Goal: Task Accomplishment & Management: Complete application form

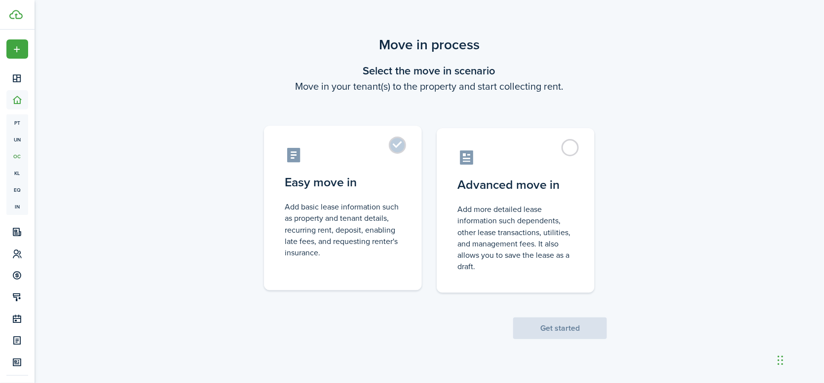
click at [400, 141] on label "Easy move in Add basic lease information such as property and tenant details, r…" at bounding box center [343, 208] width 158 height 165
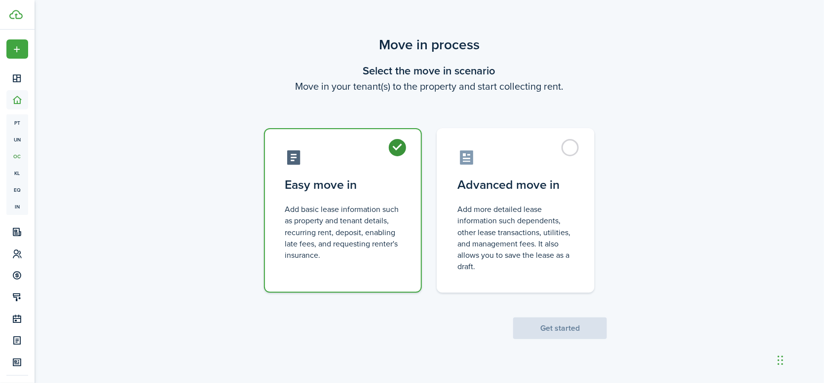
radio input "true"
click at [568, 331] on button "Get started" at bounding box center [560, 329] width 94 height 22
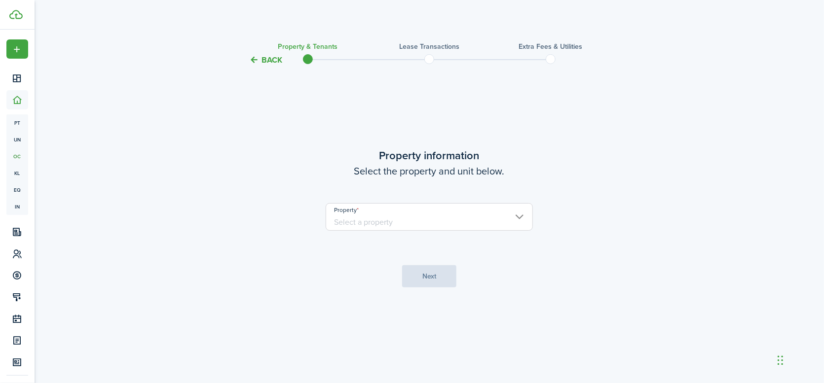
click at [519, 215] on input "Property" at bounding box center [429, 217] width 207 height 28
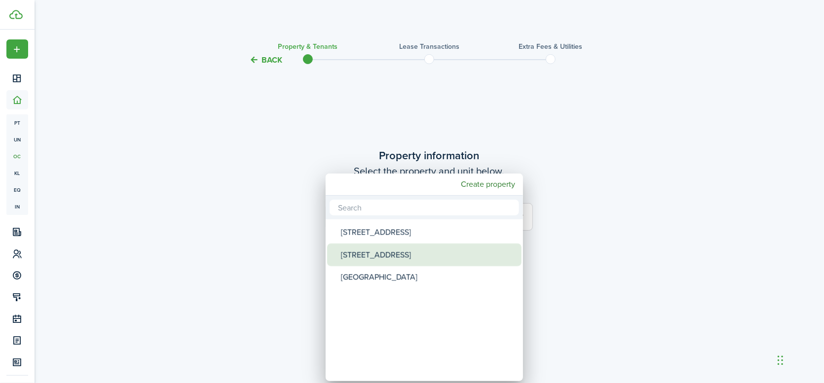
click at [391, 256] on div "[STREET_ADDRESS]" at bounding box center [428, 255] width 175 height 23
type input "[STREET_ADDRESS]"
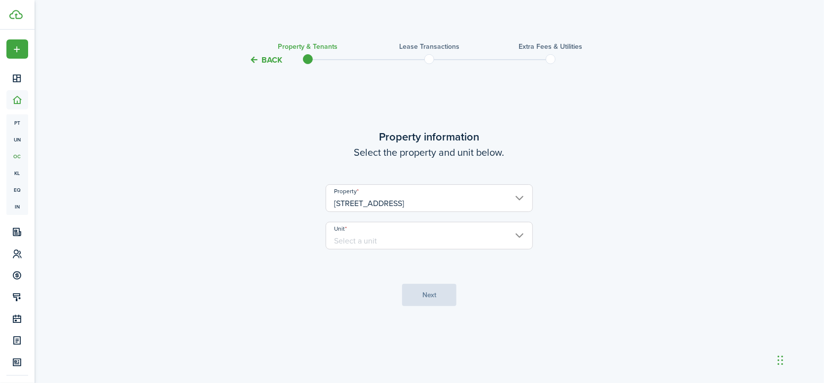
click at [403, 240] on input "Unit" at bounding box center [429, 236] width 207 height 28
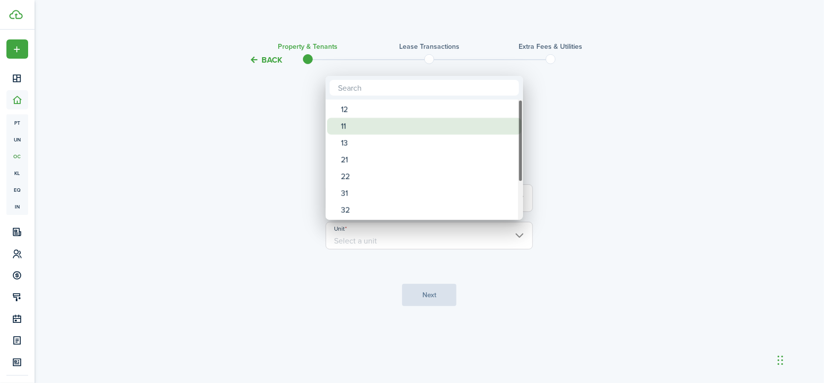
click at [355, 129] on div "11" at bounding box center [428, 126] width 175 height 17
type input "11"
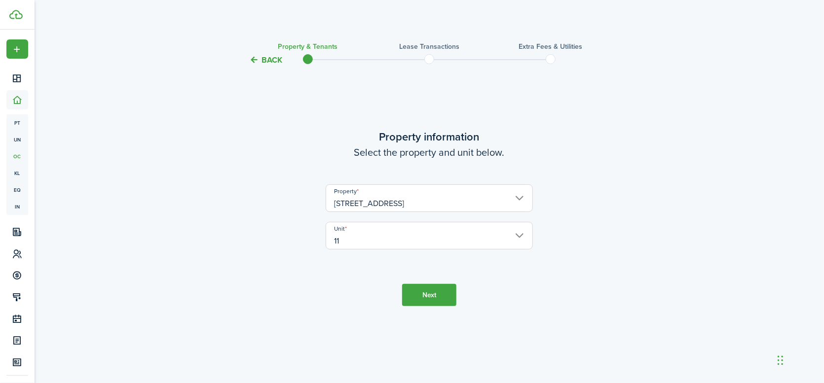
click at [433, 296] on button "Next" at bounding box center [429, 295] width 54 height 22
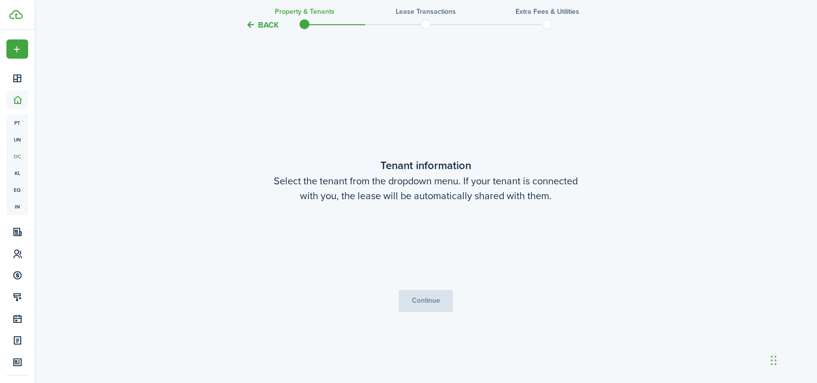
scroll to position [317, 0]
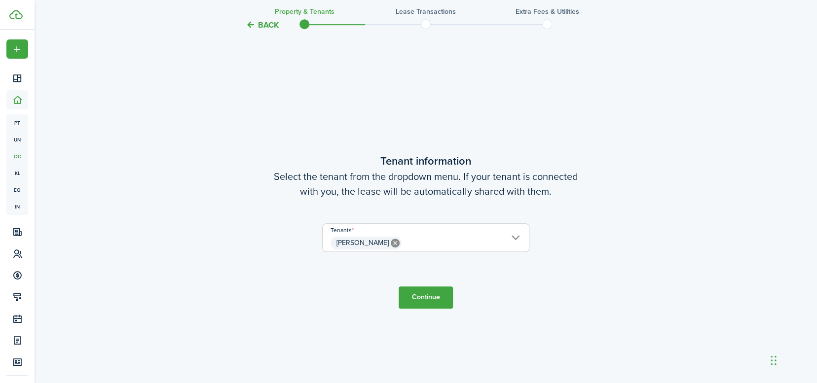
click at [432, 301] on button "Continue" at bounding box center [426, 298] width 54 height 22
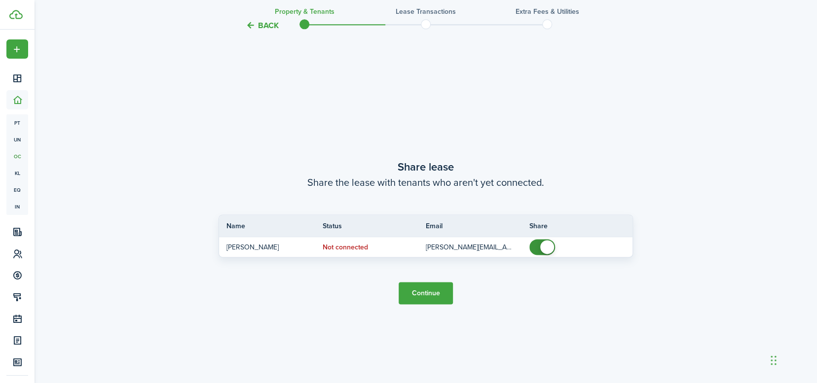
scroll to position [701, 0]
click at [423, 290] on button "Continue" at bounding box center [426, 292] width 54 height 22
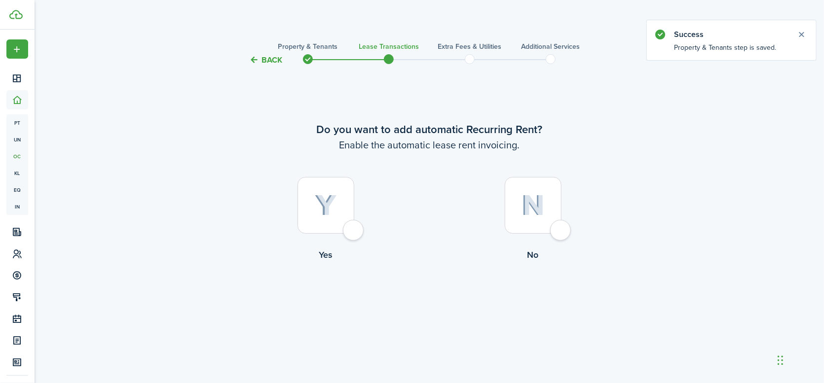
click at [354, 231] on div at bounding box center [326, 205] width 57 height 57
radio input "true"
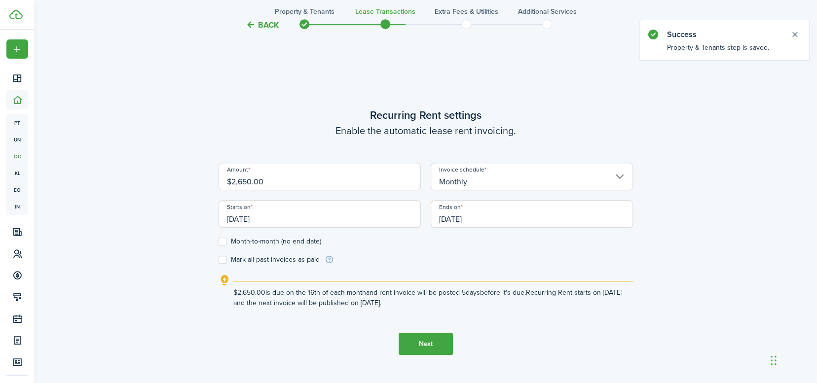
scroll to position [317, 0]
drag, startPoint x: 269, startPoint y: 180, endPoint x: 208, endPoint y: 180, distance: 61.2
click at [208, 180] on div "Back Property & Tenants Lease Transactions Extra fees & Utilities Additional Se…" at bounding box center [426, 69] width 572 height 705
type input "$2,850.00"
click at [154, 204] on div "Back Property & Tenants Lease Transactions Extra fees & Utilities Additional Se…" at bounding box center [426, 69] width 572 height 705
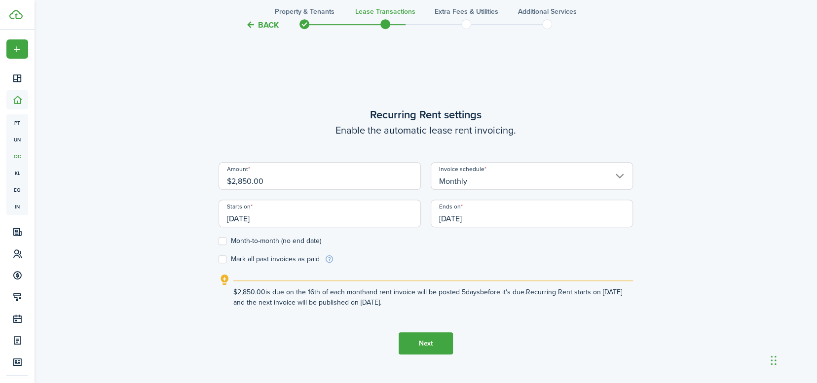
click at [267, 225] on input "[DATE]" at bounding box center [320, 214] width 202 height 28
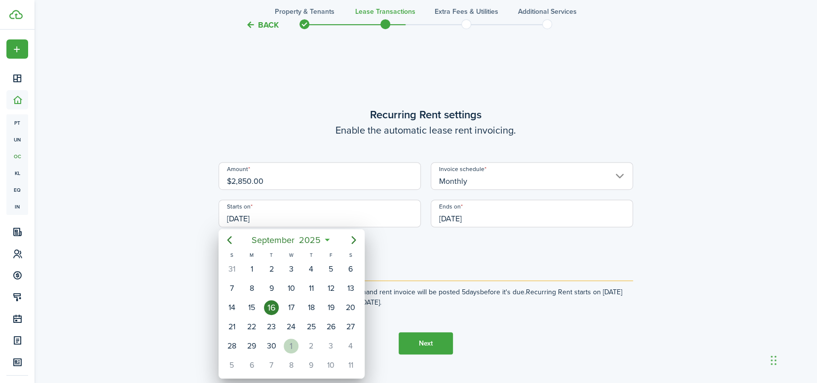
click at [290, 345] on div "1" at bounding box center [291, 346] width 15 height 15
type input "[DATE]"
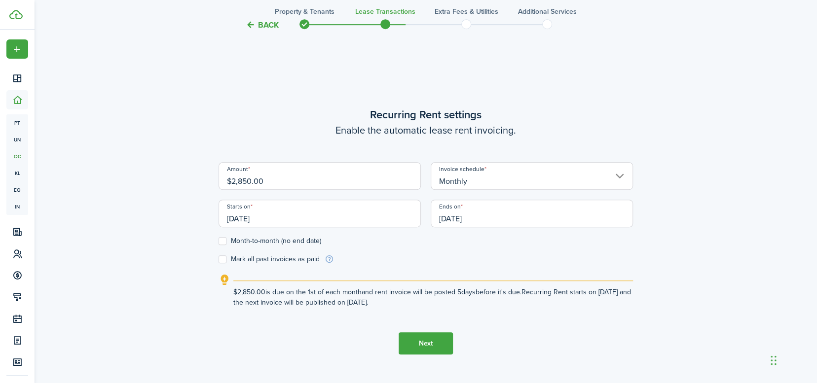
click at [493, 219] on input "[DATE]" at bounding box center [532, 214] width 202 height 28
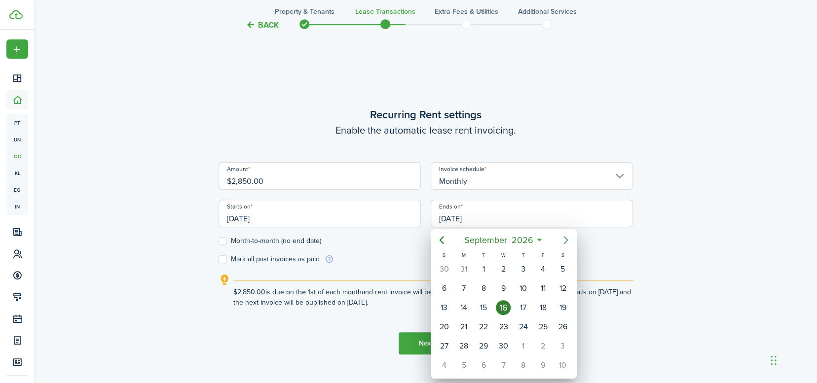
click at [565, 239] on icon "Next page" at bounding box center [566, 240] width 12 height 12
click at [525, 342] on div "31" at bounding box center [523, 346] width 15 height 15
type input "[DATE]"
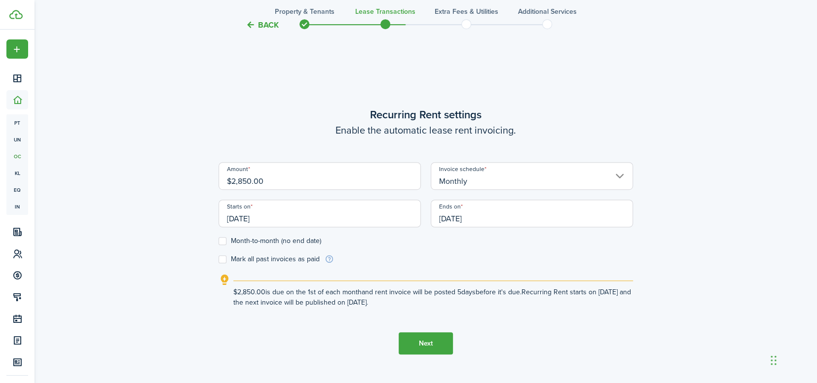
click at [631, 251] on form "Amount $2,850.00 Invoice schedule Monthly Starts on [DATE] Ends on [DATE] Month…" at bounding box center [426, 213] width 414 height 102
click at [224, 241] on label "Month-to-month (no end date)" at bounding box center [270, 241] width 103 height 8
click at [219, 241] on input "Month-to-month (no end date)" at bounding box center [218, 241] width 0 height 0
checkbox input "true"
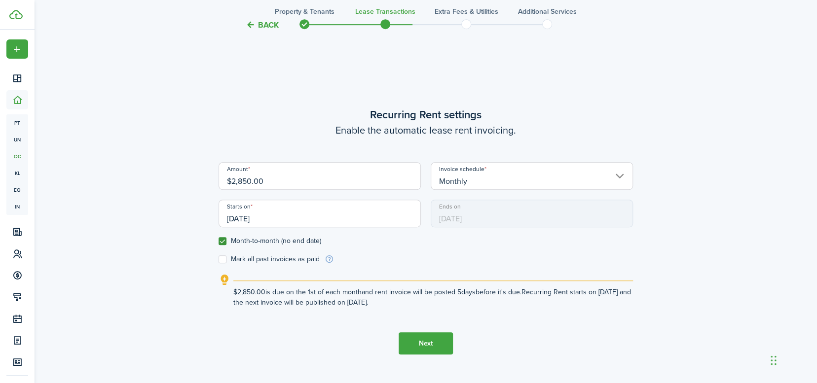
click at [375, 249] on form "Amount $2,850.00 Invoice schedule Monthly Starts on [DATE] Ends on [DATE] Month…" at bounding box center [426, 213] width 414 height 102
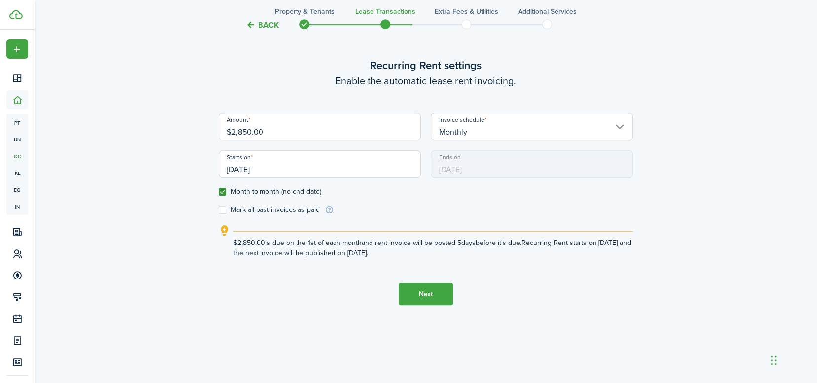
click at [415, 298] on button "Next" at bounding box center [426, 294] width 54 height 22
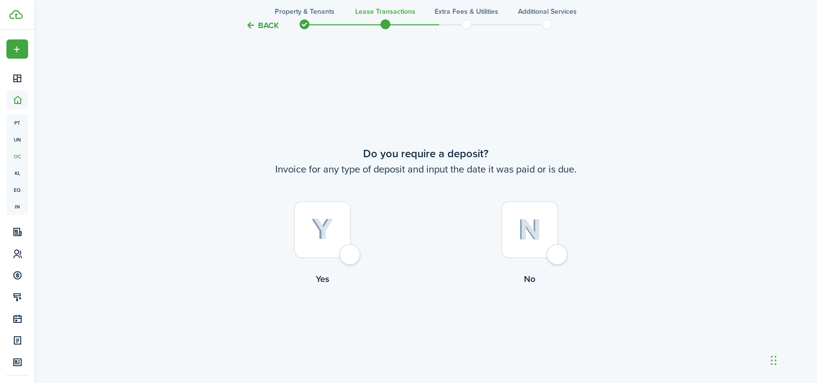
scroll to position [701, 0]
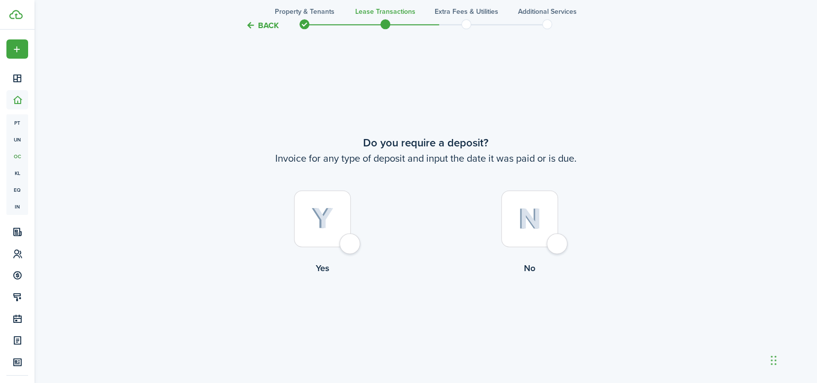
click at [351, 246] on div at bounding box center [322, 218] width 57 height 57
radio input "true"
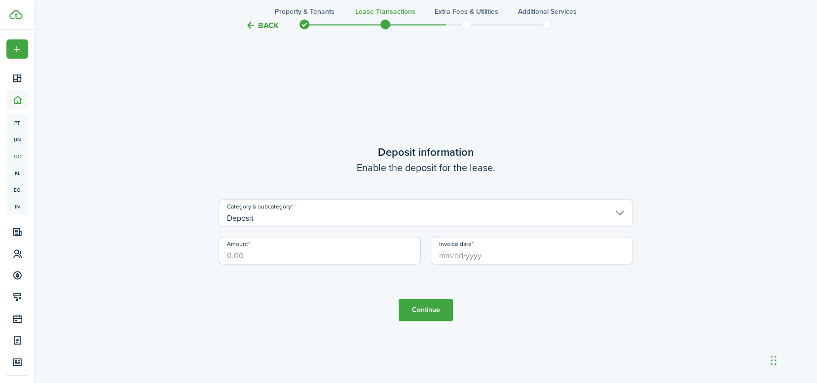
scroll to position [1084, 0]
click at [303, 252] on input "Amount" at bounding box center [320, 249] width 202 height 28
click at [467, 258] on input "Invoice date" at bounding box center [532, 249] width 202 height 28
type input "$2,850.00"
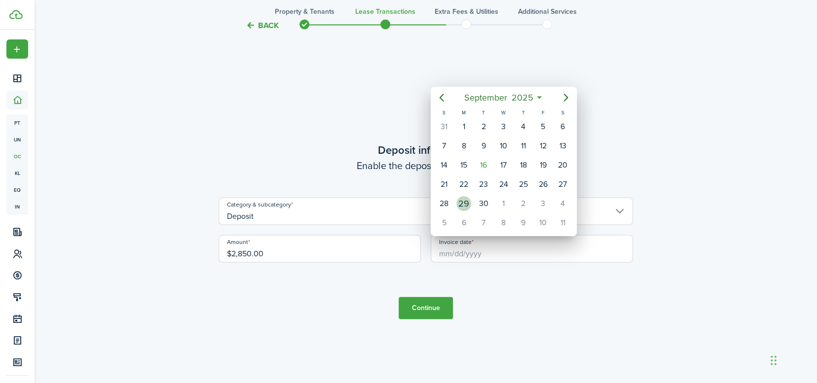
click at [467, 201] on div "29" at bounding box center [463, 203] width 15 height 15
type input "[DATE]"
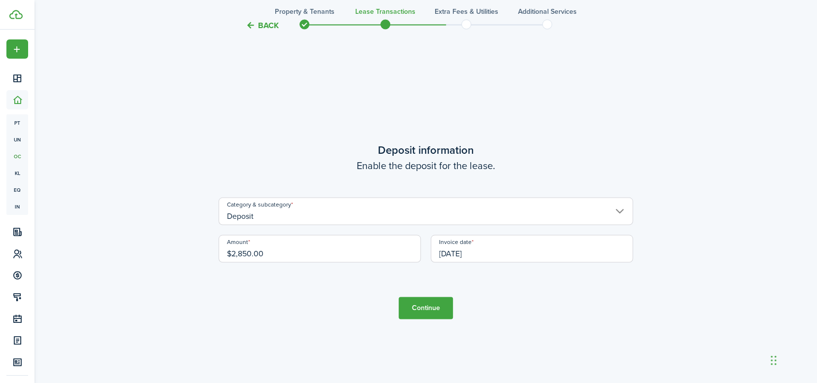
click at [517, 250] on input "[DATE]" at bounding box center [532, 249] width 202 height 28
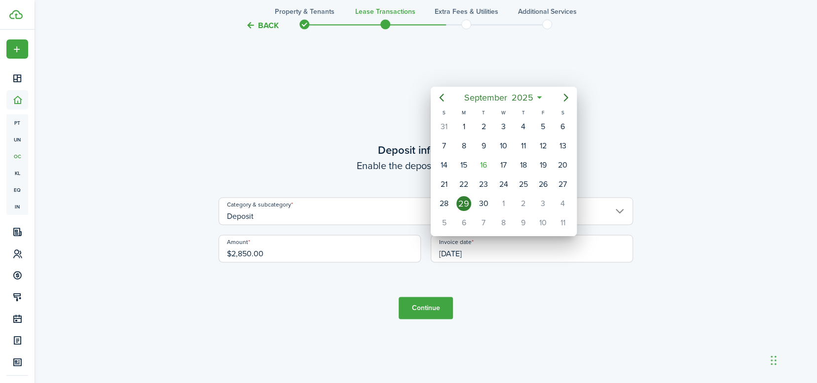
click at [464, 203] on div "29" at bounding box center [463, 203] width 15 height 15
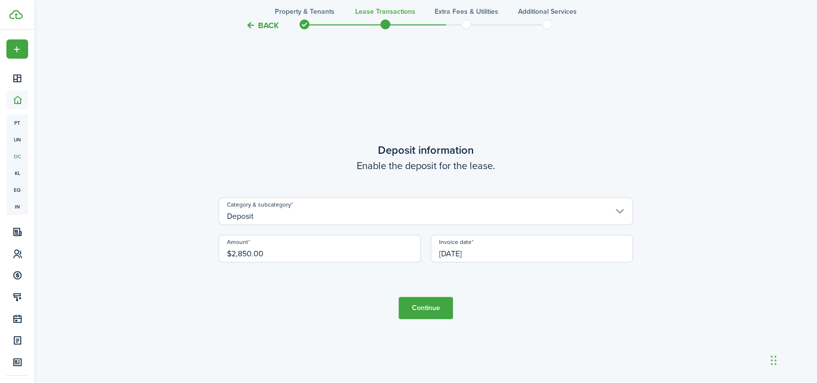
click at [434, 309] on button "Continue" at bounding box center [426, 308] width 54 height 22
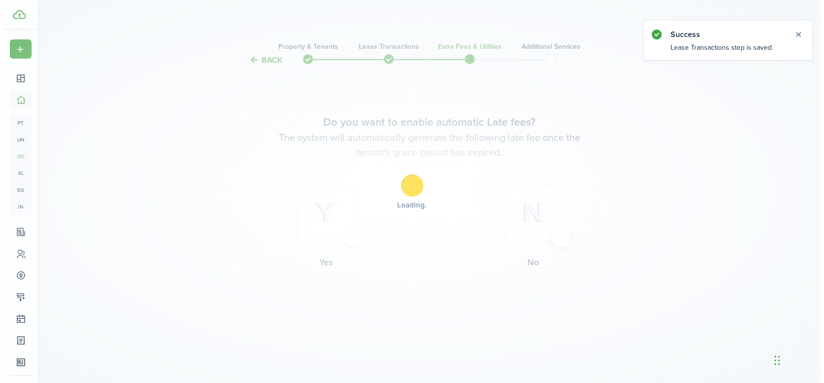
scroll to position [0, 0]
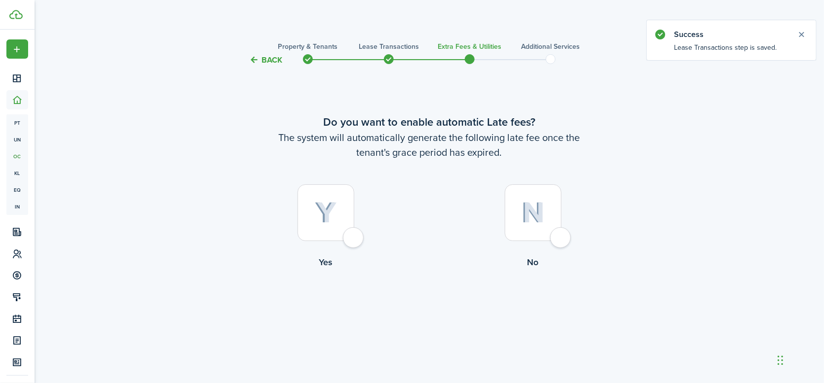
click at [352, 241] on div at bounding box center [326, 213] width 57 height 57
radio input "true"
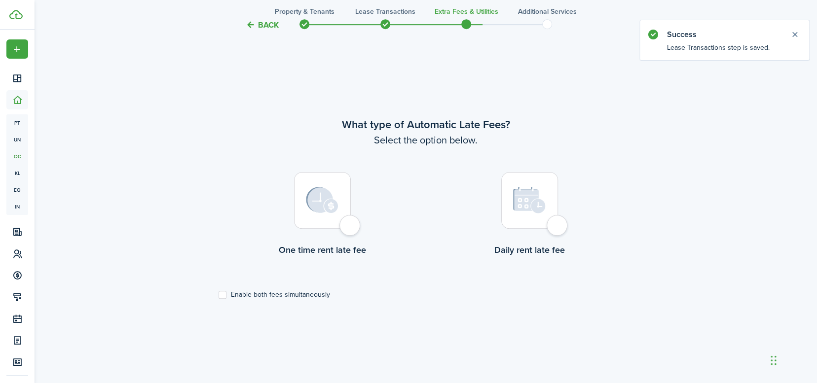
scroll to position [317, 0]
click at [351, 228] on div at bounding box center [322, 200] width 57 height 57
radio input "true"
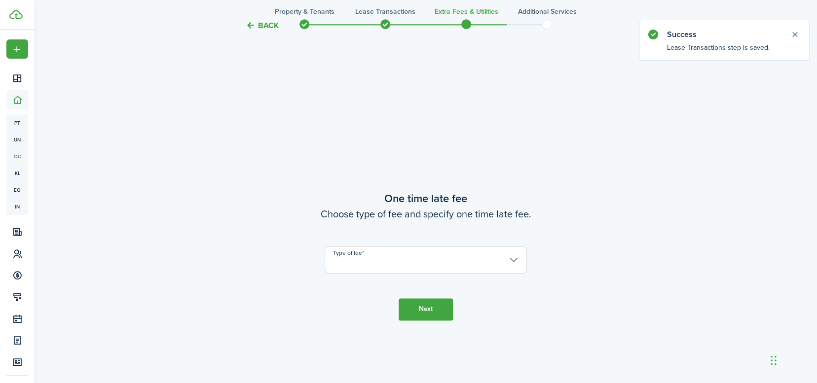
scroll to position [701, 0]
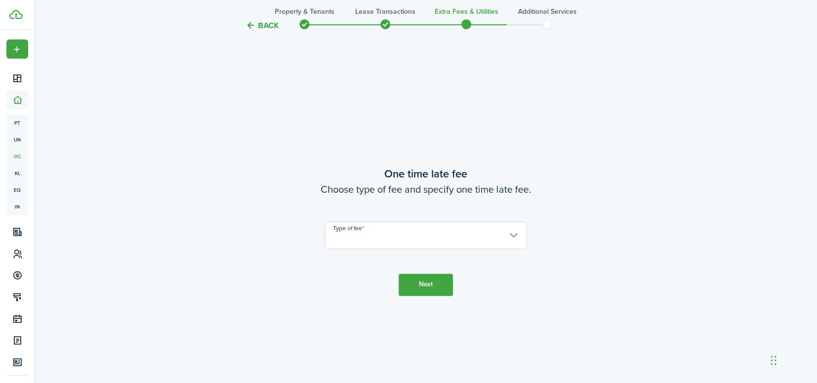
click at [441, 237] on input "Type of fee" at bounding box center [426, 236] width 202 height 28
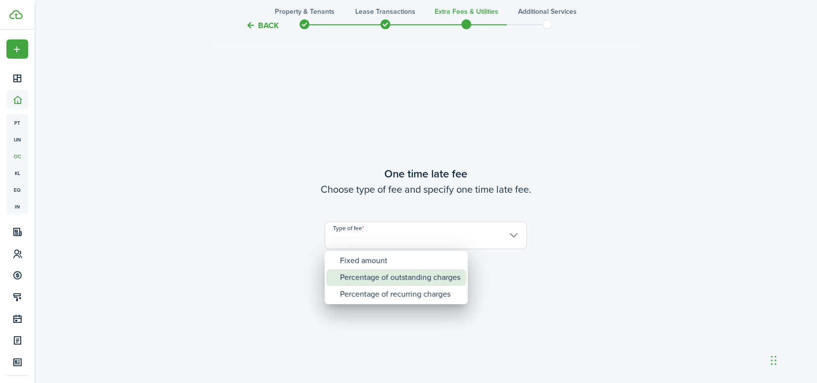
click at [379, 276] on div "Percentage of outstanding charges" at bounding box center [400, 277] width 120 height 17
type input "Percentage of outstanding charges"
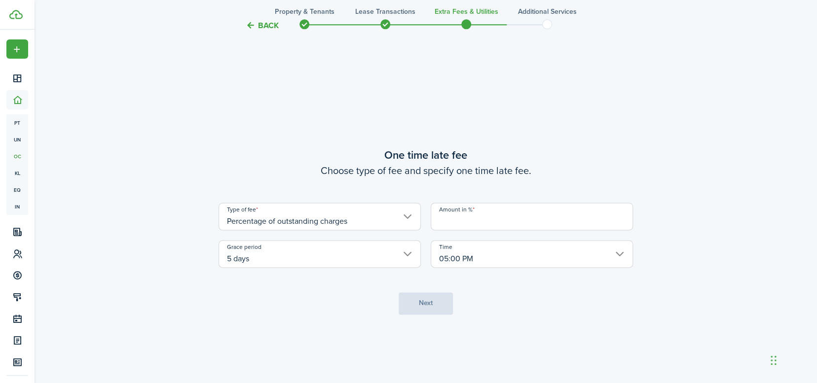
click at [480, 222] on input "Amount in %" at bounding box center [532, 217] width 202 height 28
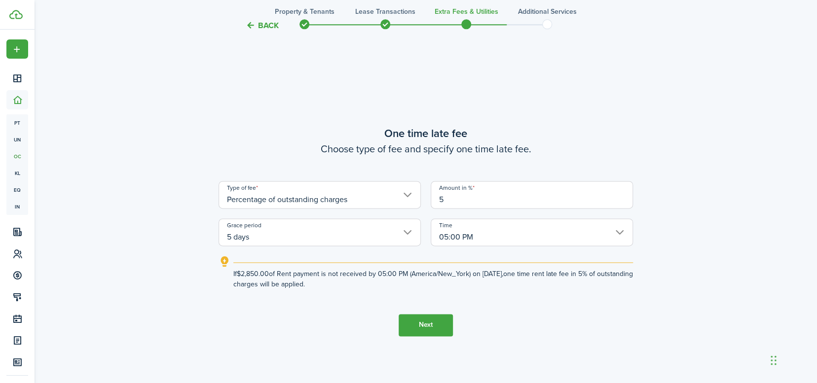
type input "5"
click at [516, 315] on tc-wizard-step "One time late fee Choose type of fee and specify one time late fee. Type of fee…" at bounding box center [426, 230] width 414 height 383
click at [428, 324] on button "Next" at bounding box center [426, 325] width 54 height 22
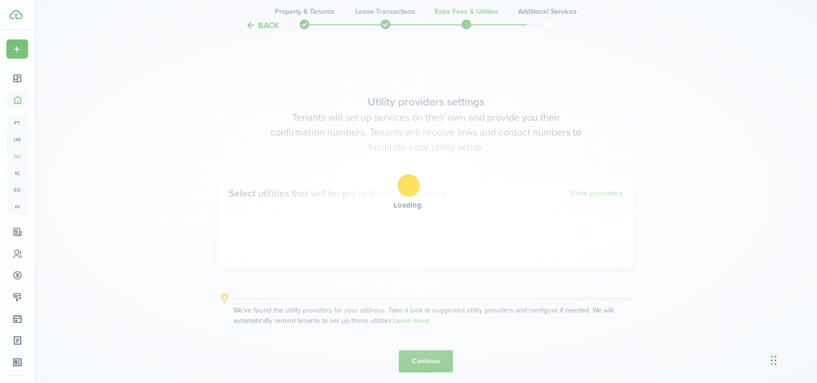
scroll to position [1084, 0]
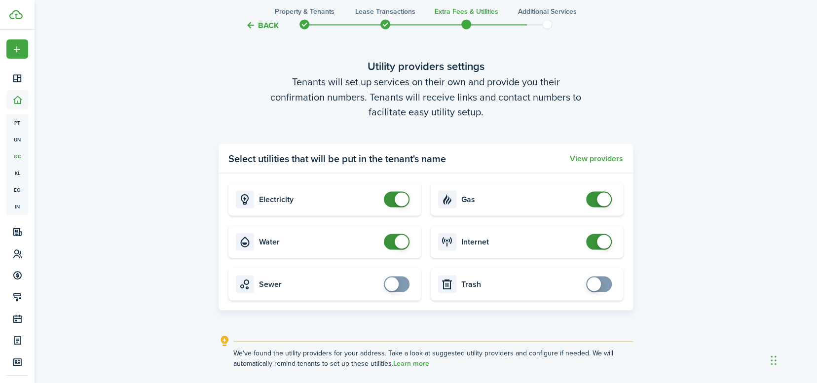
checkbox input "false"
click at [594, 199] on span at bounding box center [599, 199] width 10 height 16
checkbox input "false"
click at [392, 203] on span at bounding box center [397, 199] width 10 height 16
checkbox input "false"
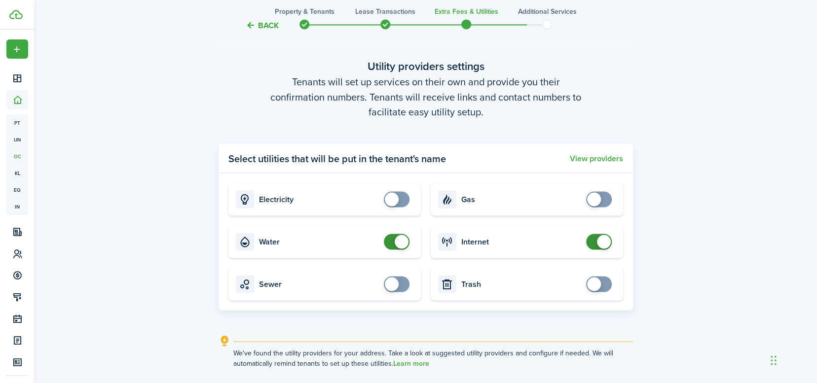
click at [392, 246] on span at bounding box center [397, 242] width 10 height 16
checkbox input "false"
click at [594, 245] on span at bounding box center [599, 242] width 10 height 16
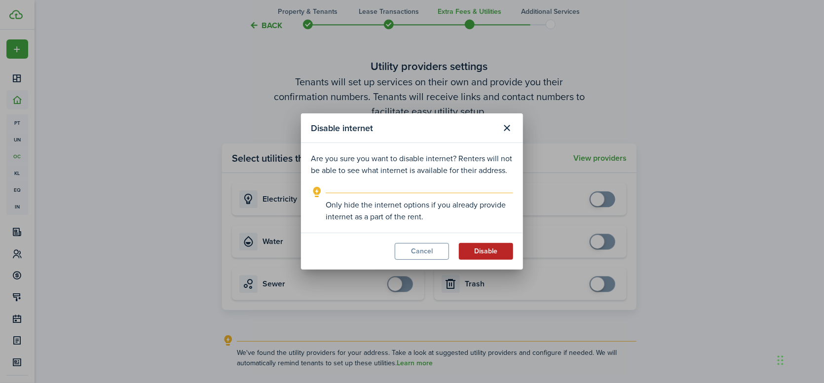
click at [484, 250] on button "Disable" at bounding box center [486, 251] width 54 height 17
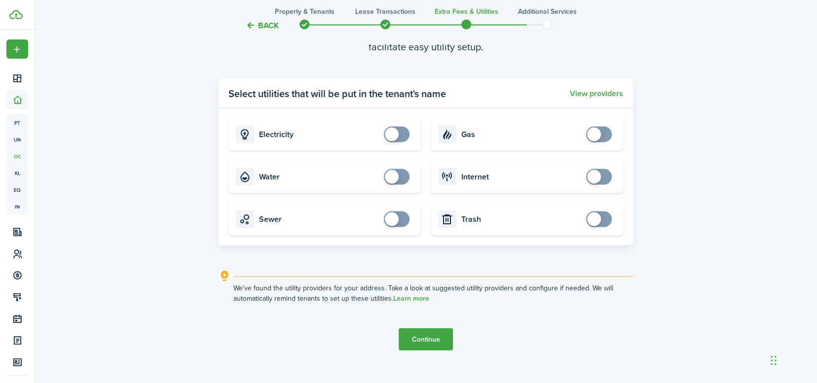
scroll to position [1163, 0]
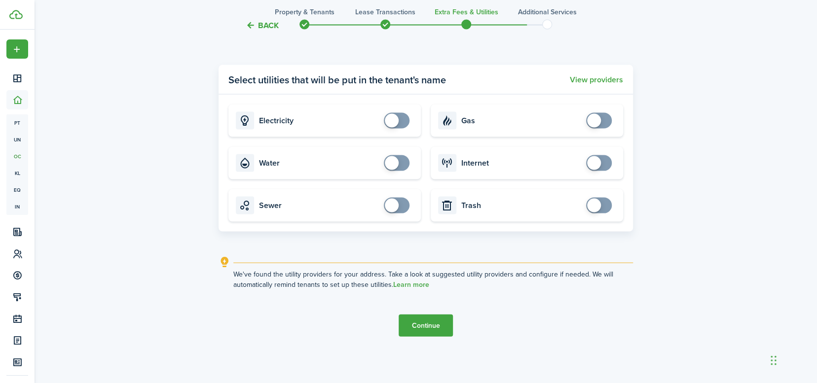
click at [438, 330] on button "Continue" at bounding box center [426, 325] width 54 height 22
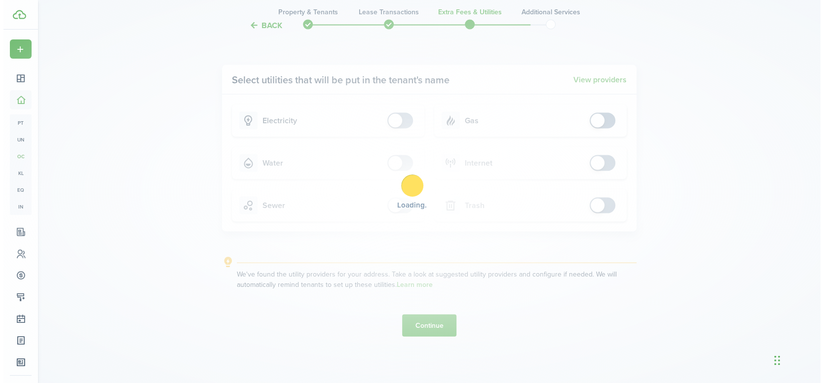
scroll to position [0, 0]
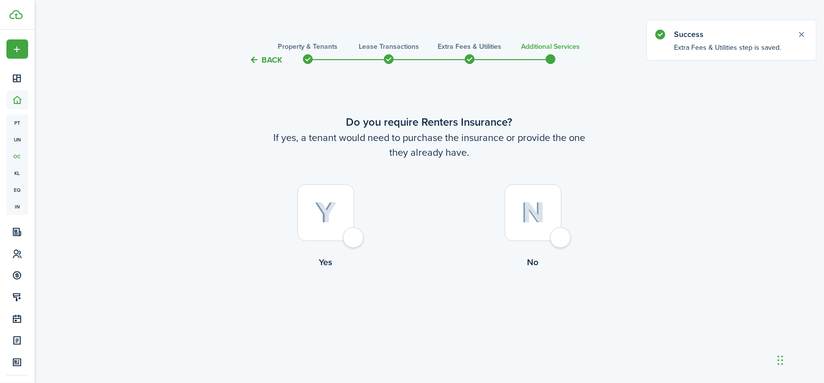
click at [354, 236] on div at bounding box center [326, 213] width 57 height 57
radio input "true"
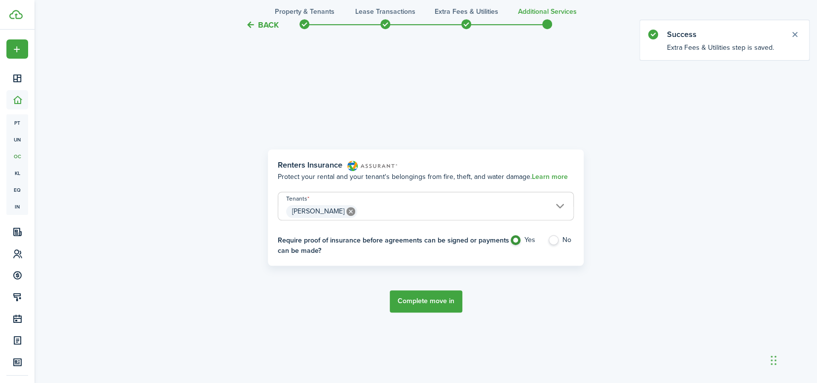
scroll to position [317, 0]
click at [428, 298] on button "Complete move in" at bounding box center [426, 301] width 73 height 22
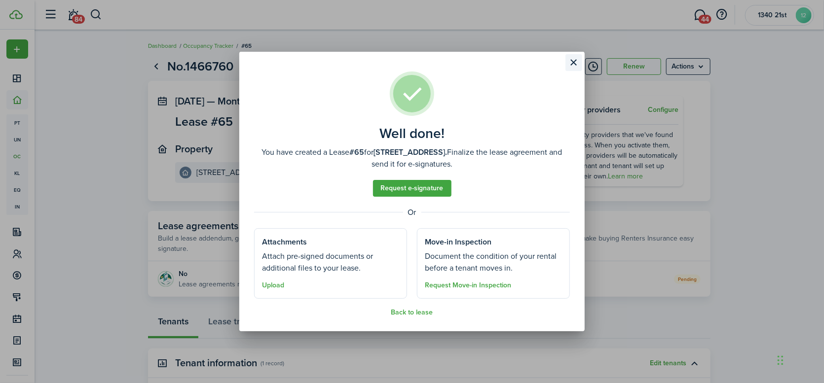
click at [578, 64] on button "Close modal" at bounding box center [573, 62] width 17 height 17
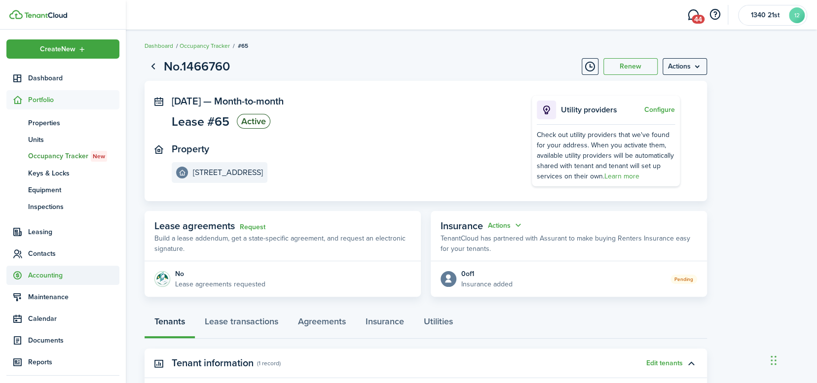
click at [41, 275] on span "Accounting" at bounding box center [73, 275] width 91 height 10
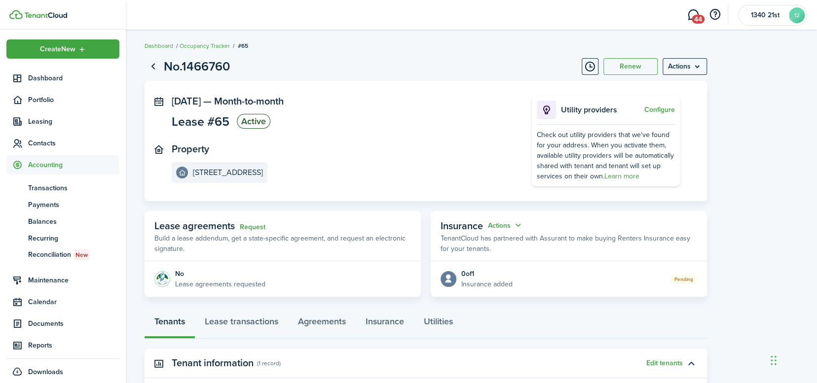
click at [46, 166] on span "Accounting" at bounding box center [73, 165] width 91 height 10
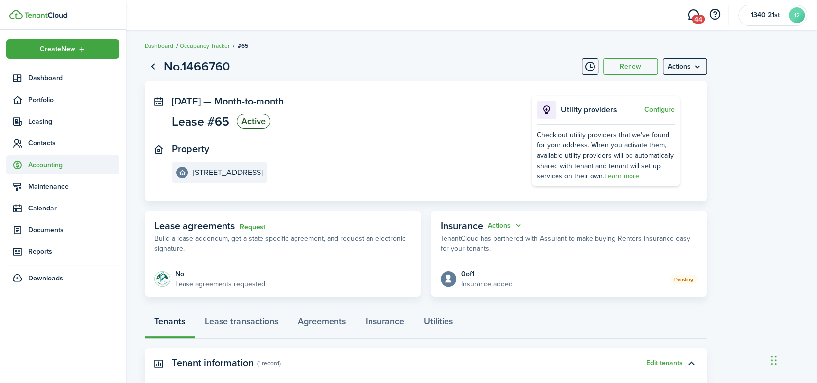
click at [46, 166] on span "Accounting" at bounding box center [73, 165] width 91 height 10
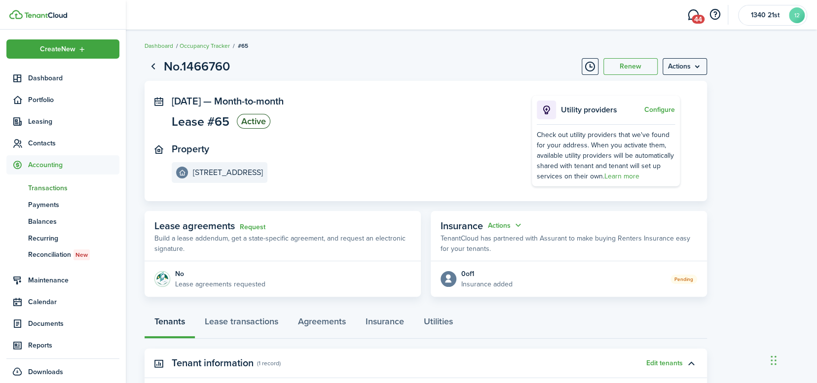
click at [44, 186] on span "Transactions" at bounding box center [73, 188] width 91 height 10
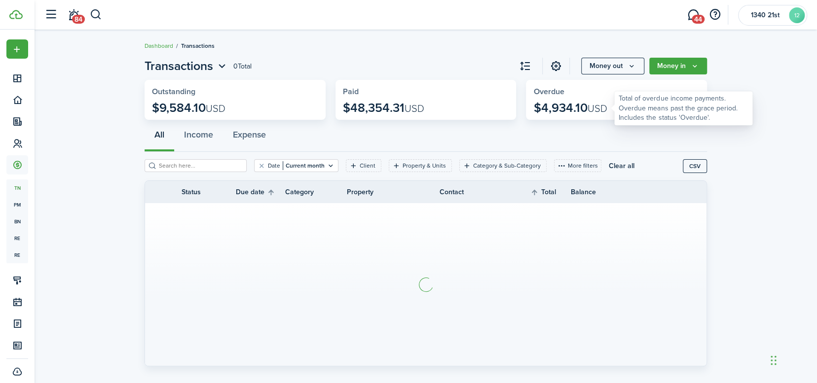
click at [581, 106] on p "$4,934.10 USD" at bounding box center [570, 108] width 74 height 14
click at [590, 98] on widget-stats "Overdue $4,934.10 USD" at bounding box center [616, 100] width 181 height 40
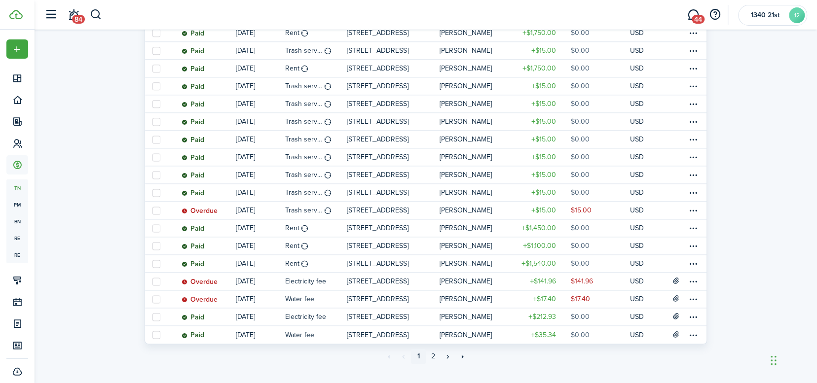
scroll to position [775, 0]
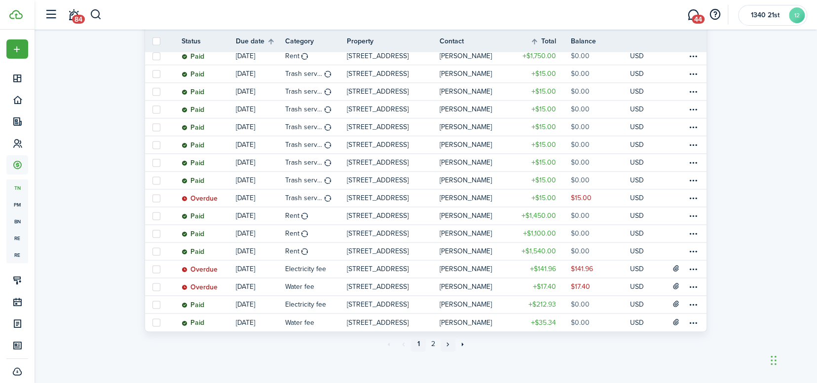
click at [446, 342] on link "»" at bounding box center [448, 344] width 15 height 15
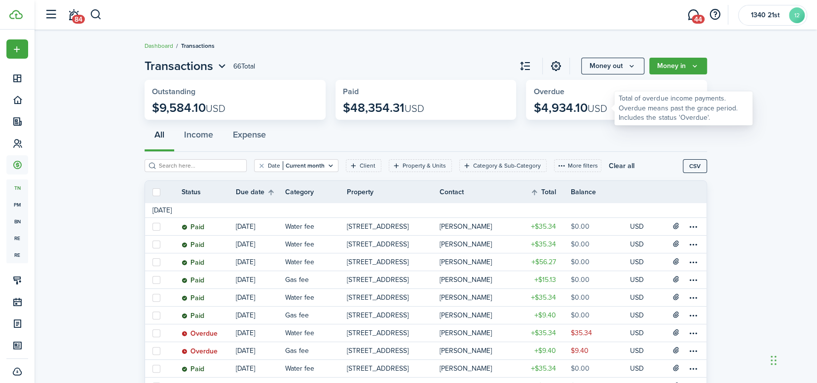
click at [553, 105] on p "$4,934.10 USD" at bounding box center [570, 108] width 74 height 14
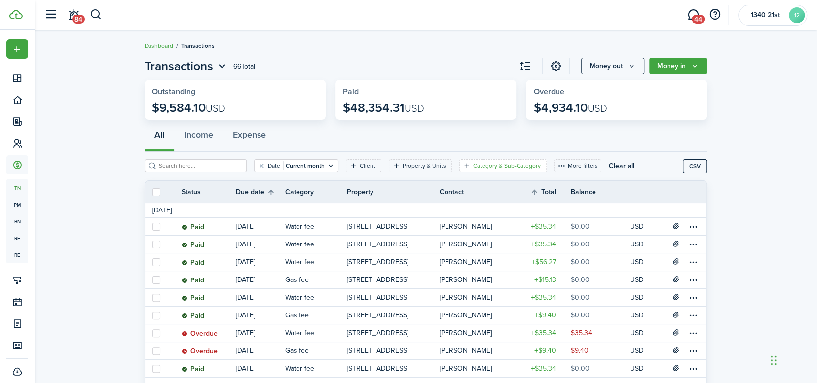
click at [480, 167] on filter-tag-label "Category & Sub-Category" at bounding box center [507, 165] width 68 height 9
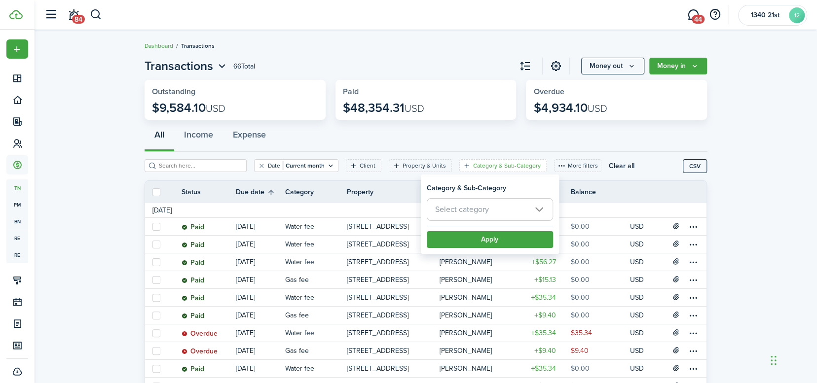
click at [477, 207] on span "Select category" at bounding box center [462, 209] width 54 height 11
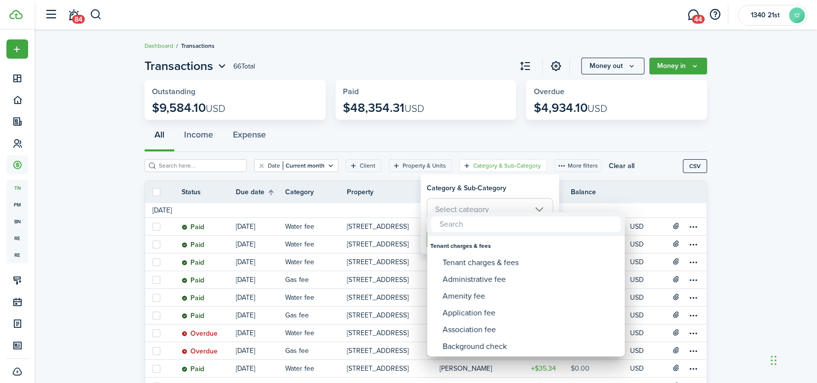
click at [517, 131] on div at bounding box center [408, 191] width 975 height 541
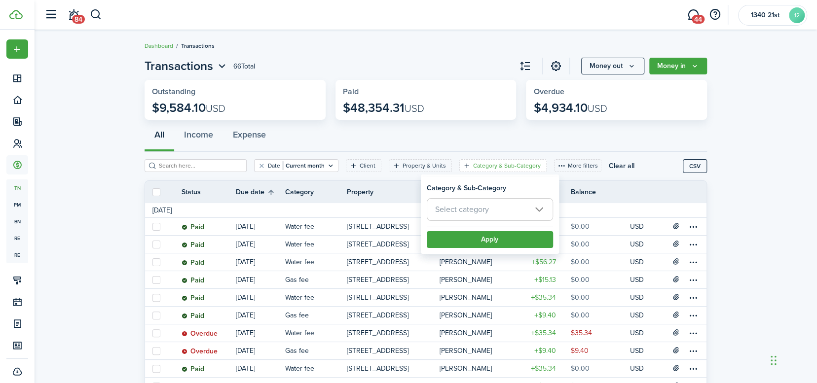
click at [517, 131] on div "All Income Expense" at bounding box center [426, 137] width 562 height 30
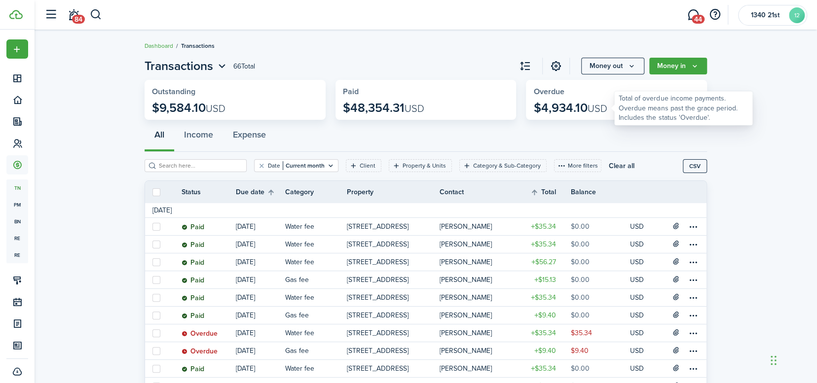
click at [562, 108] on p "$4,934.10 USD" at bounding box center [570, 108] width 74 height 14
click at [570, 101] on widget-stats "Overdue $4,934.10 USD" at bounding box center [616, 100] width 181 height 40
click at [614, 109] on div at bounding box center [618, 108] width 8 height 8
click at [247, 106] on widget-stats-description "$9,584.10 USD" at bounding box center [235, 108] width 166 height 14
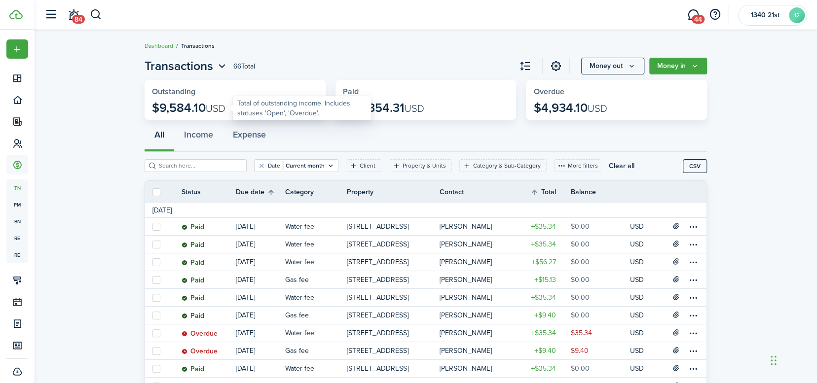
click at [183, 100] on widget-stats "Outstanding $9,584.10 USD" at bounding box center [235, 100] width 181 height 40
click at [388, 100] on widget-stats "Paid $48,354.31 USD" at bounding box center [426, 100] width 181 height 40
click at [203, 96] on widget-stats-title "Outstanding" at bounding box center [235, 91] width 166 height 9
click at [189, 104] on p "$9,584.10 USD" at bounding box center [189, 108] width 74 height 14
click at [246, 137] on button "Expense" at bounding box center [249, 137] width 53 height 30
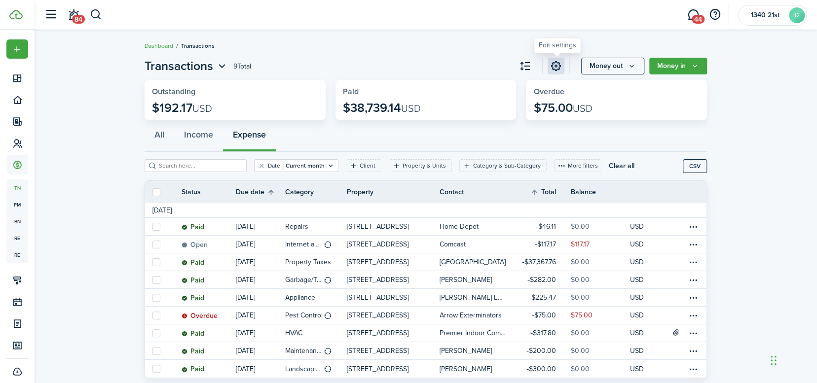
click at [555, 62] on link at bounding box center [556, 66] width 17 height 17
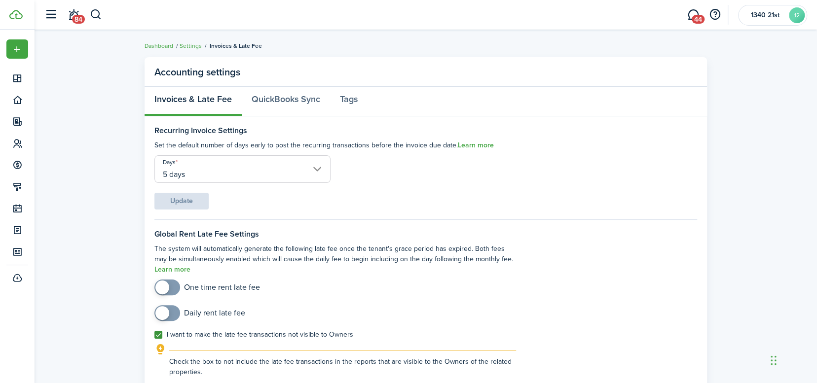
click at [112, 146] on accounting-layout "Accounting settings Invoices & Late Fee QuickBooks Sync Tags Recurring Invoice …" at bounding box center [426, 316] width 783 height 529
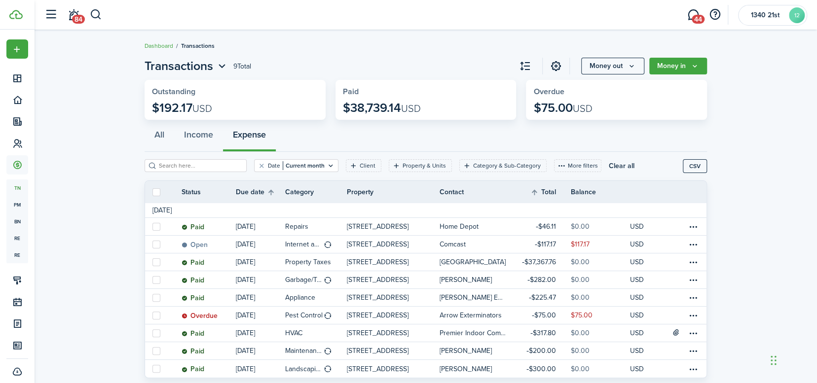
click at [427, 52] on breadcrumb "Dashboard Transactions" at bounding box center [426, 41] width 562 height 23
